Goal: Task Accomplishment & Management: Use online tool/utility

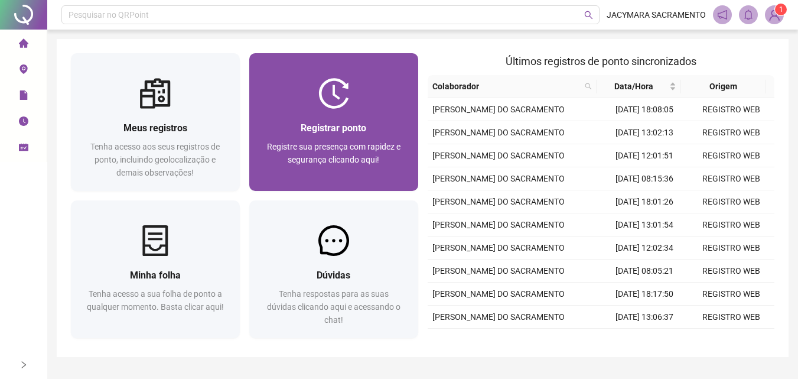
click at [328, 134] on div "Registrar ponto" at bounding box center [333, 127] width 141 height 15
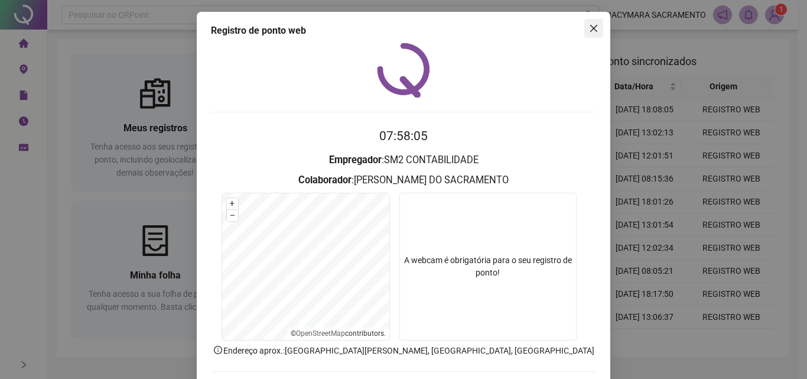
click at [592, 26] on icon "close" at bounding box center [593, 28] width 7 height 7
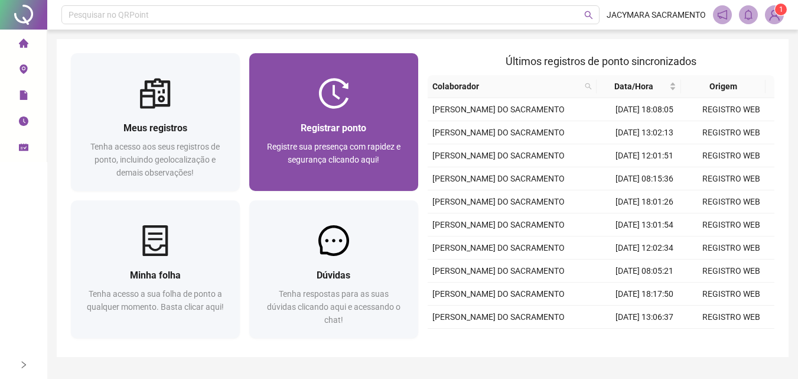
click at [360, 110] on div "Registrar ponto Registre sua presença com rapidez e segurança clicando aqui!" at bounding box center [333, 150] width 169 height 82
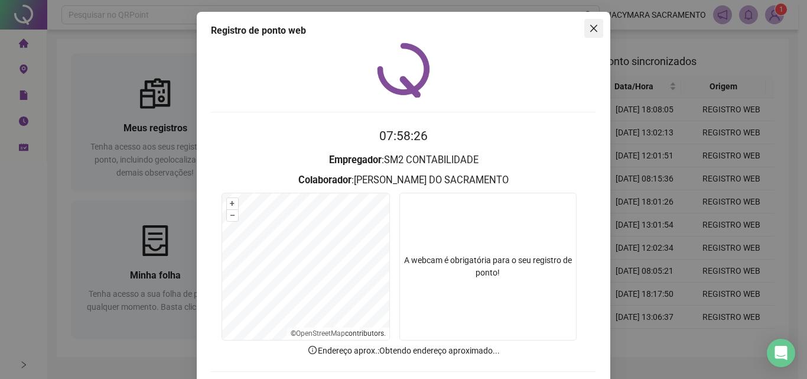
click at [592, 27] on icon "close" at bounding box center [593, 28] width 9 height 9
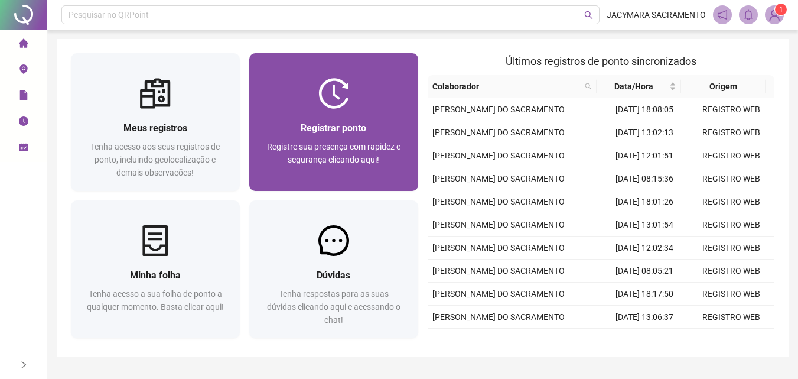
click at [343, 99] on img at bounding box center [333, 93] width 31 height 31
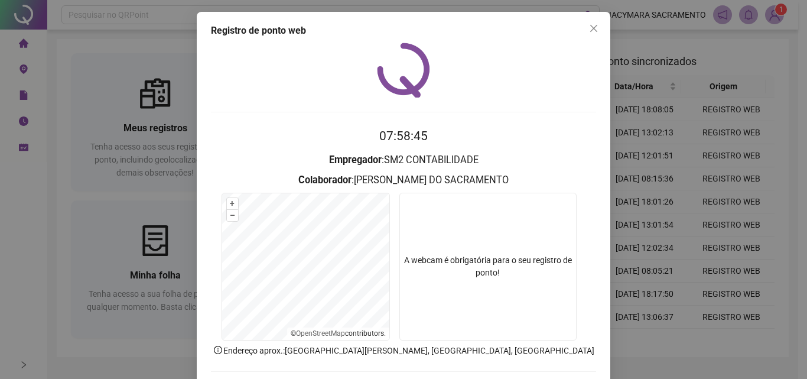
scroll to position [57, 0]
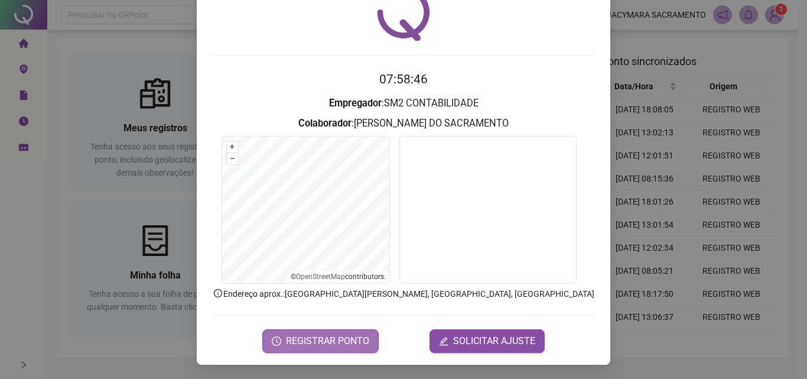
click at [321, 343] on span "REGISTRAR PONTO" at bounding box center [327, 341] width 83 height 14
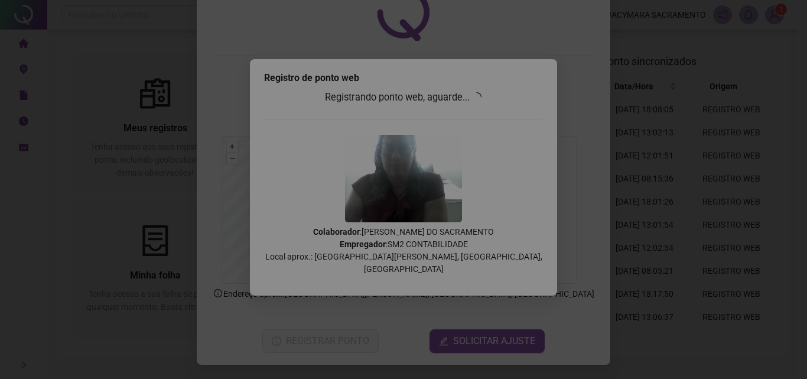
click at [500, 118] on span "OK" at bounding box center [496, 119] width 11 height 13
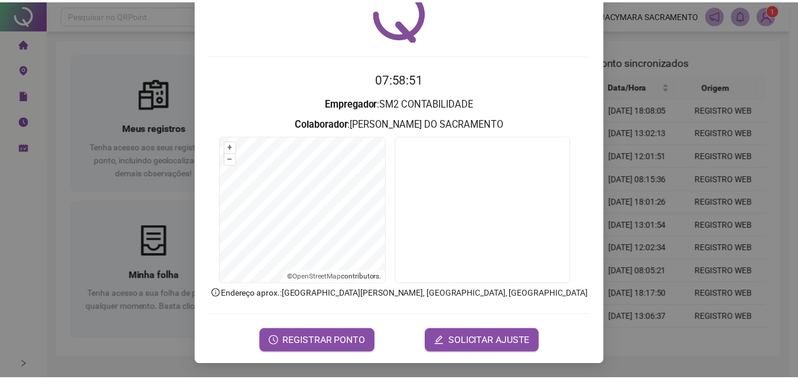
scroll to position [0, 0]
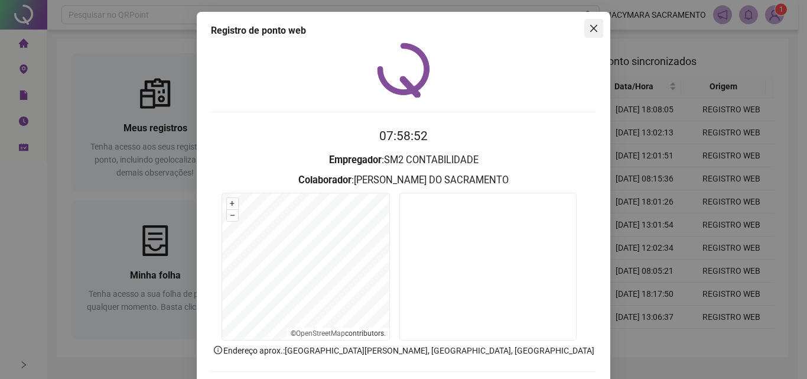
click at [595, 24] on span "Close" at bounding box center [593, 28] width 19 height 9
